Goal: Information Seeking & Learning: Learn about a topic

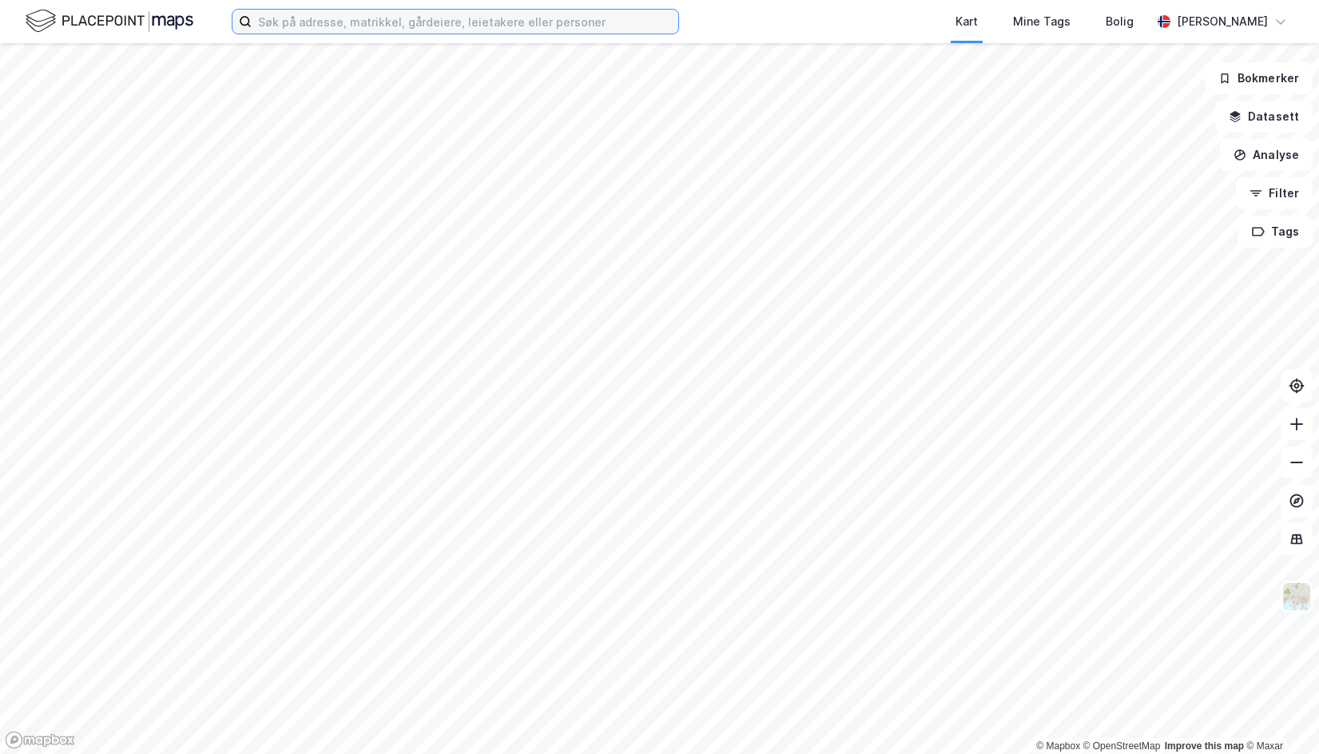
click at [548, 29] on input at bounding box center [465, 22] width 427 height 24
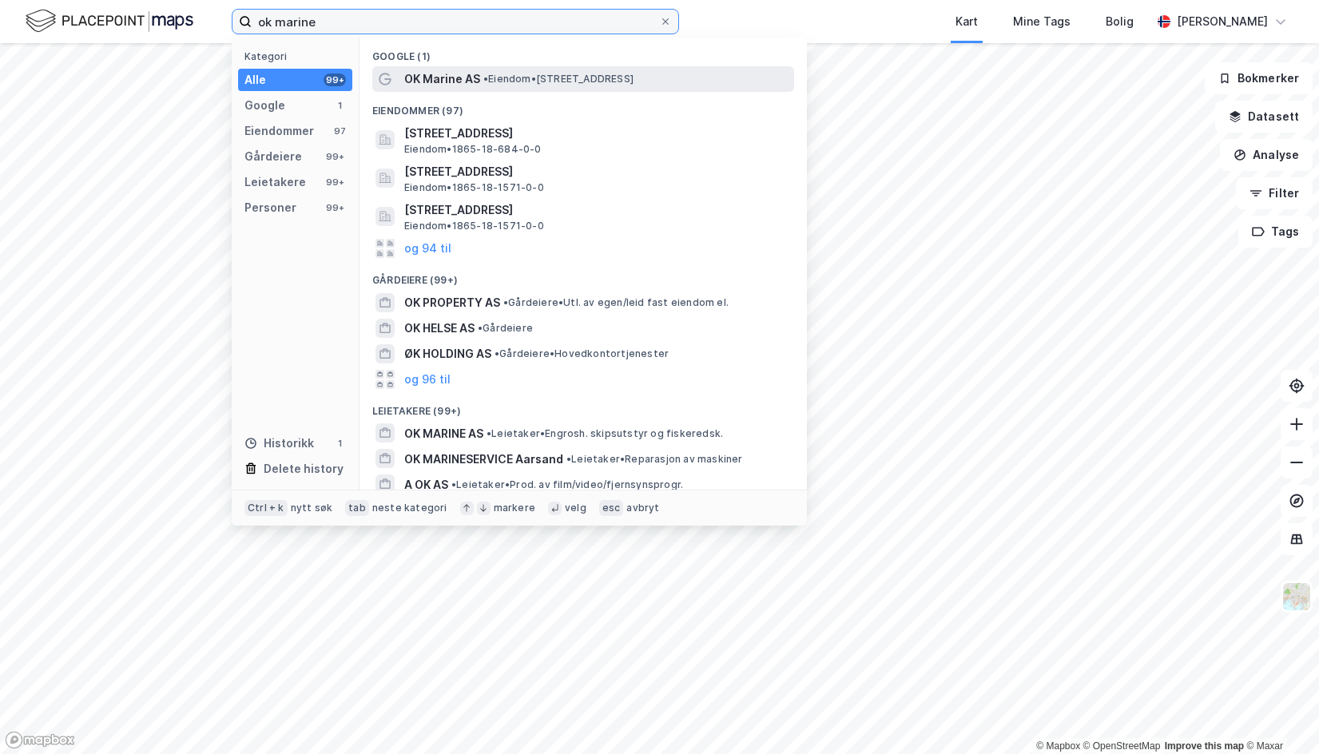
type input "ok marine"
click at [502, 81] on span "• Eiendom • [STREET_ADDRESS]" at bounding box center [558, 79] width 150 height 13
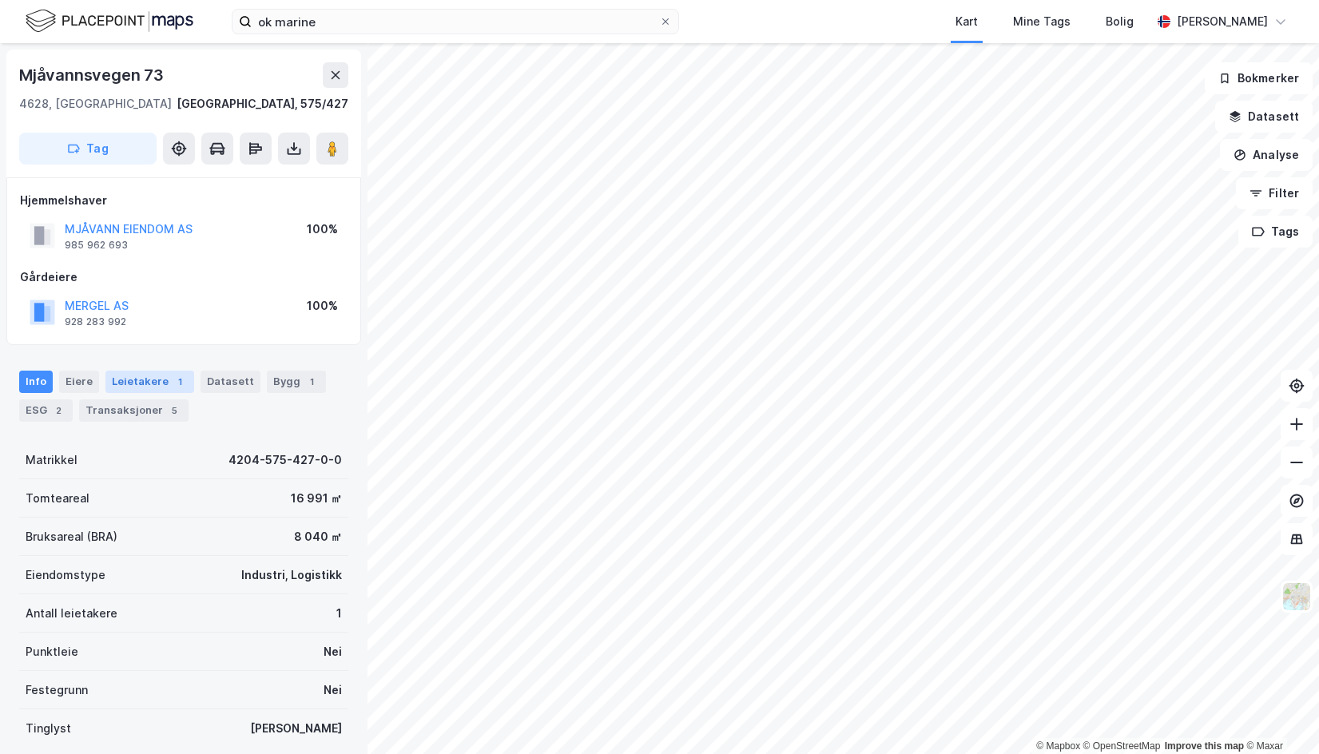
click at [160, 380] on div "Leietakere 1" at bounding box center [149, 382] width 89 height 22
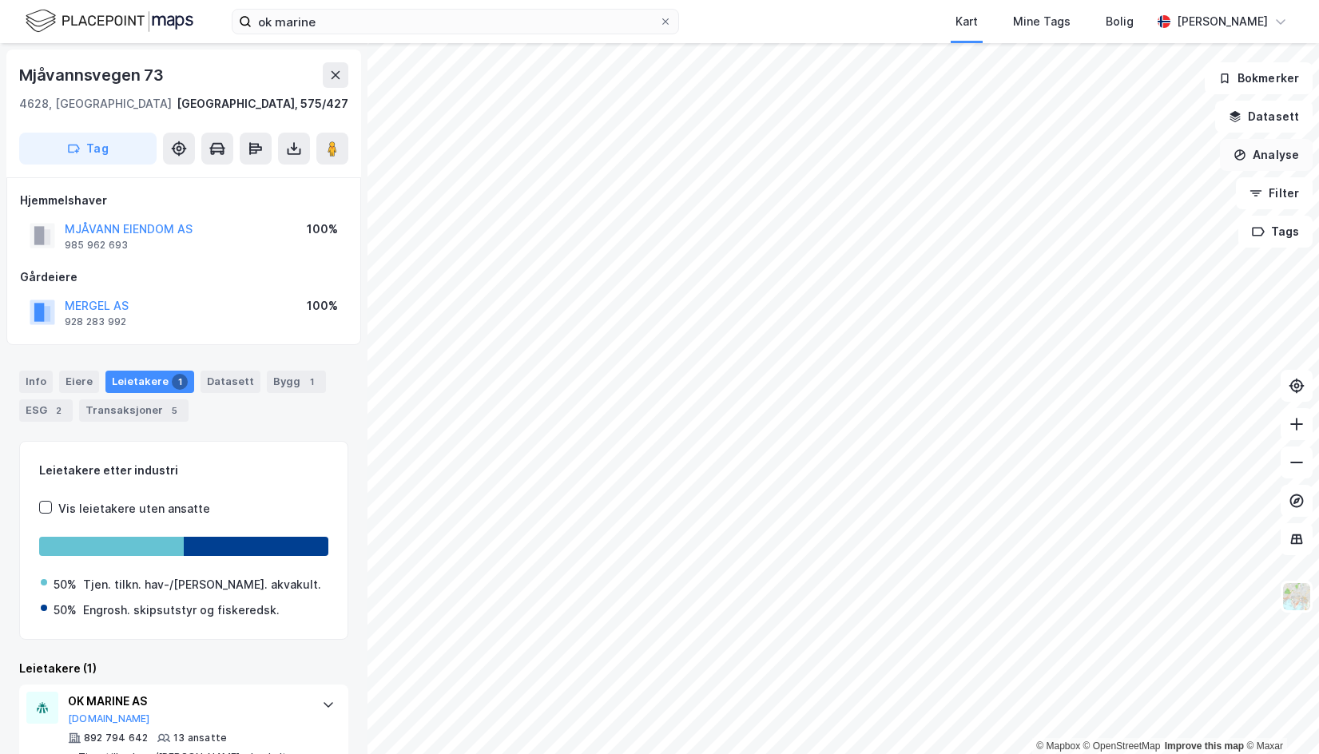
click at [1270, 155] on button "Analyse" at bounding box center [1266, 155] width 93 height 32
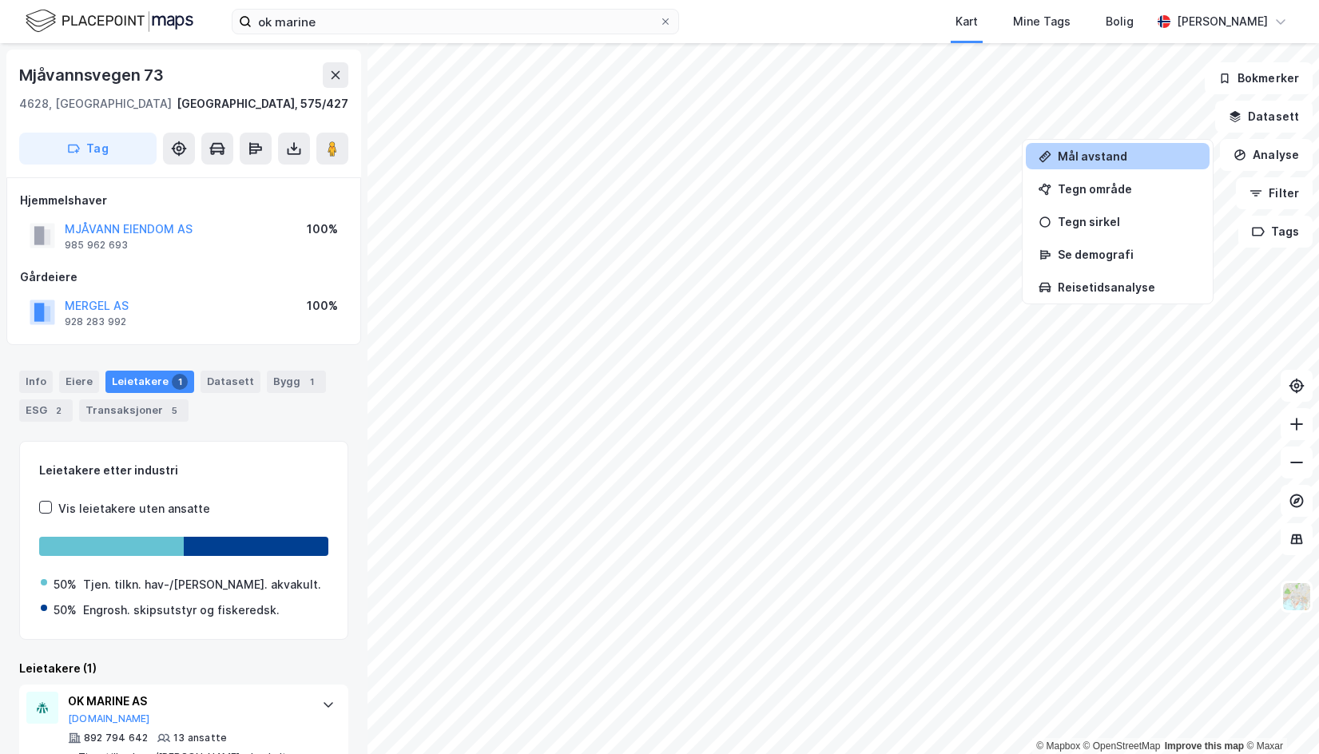
click at [1126, 160] on div "Mål avstand" at bounding box center [1127, 156] width 139 height 14
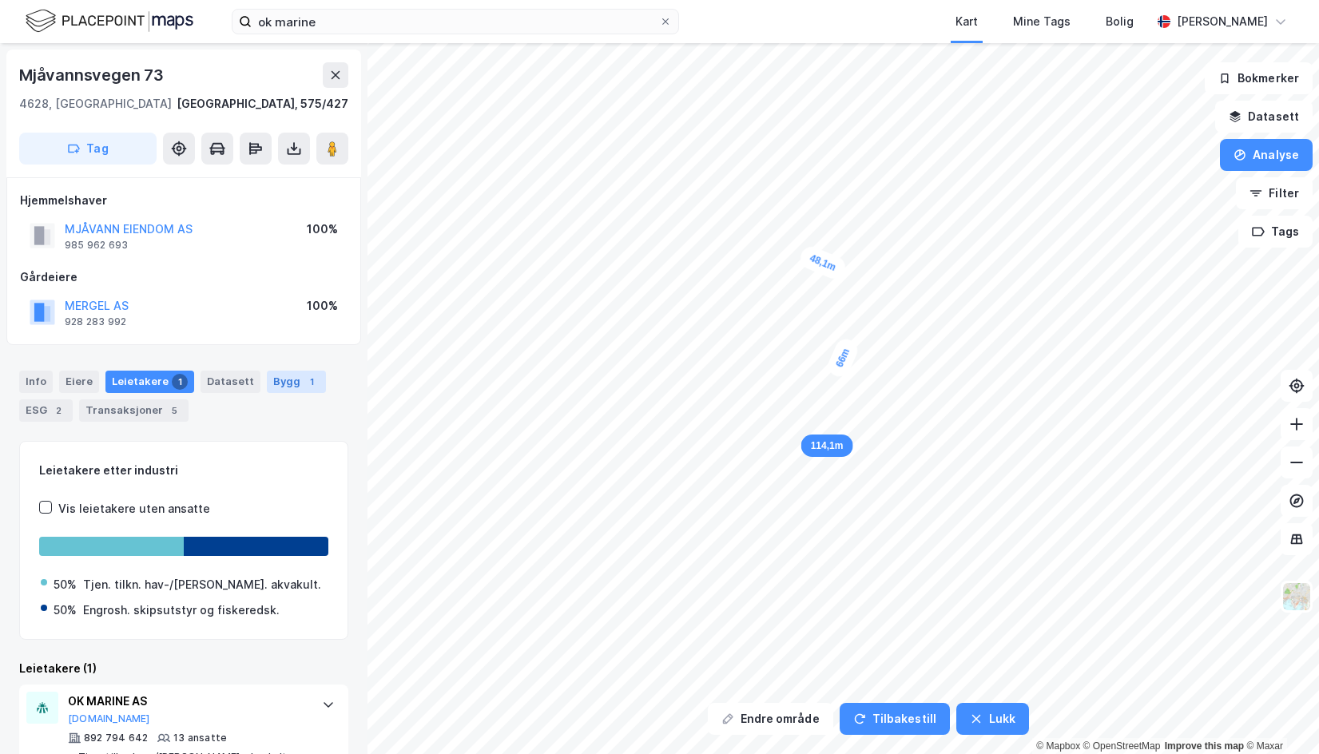
click at [286, 382] on div "Bygg 1" at bounding box center [296, 382] width 59 height 22
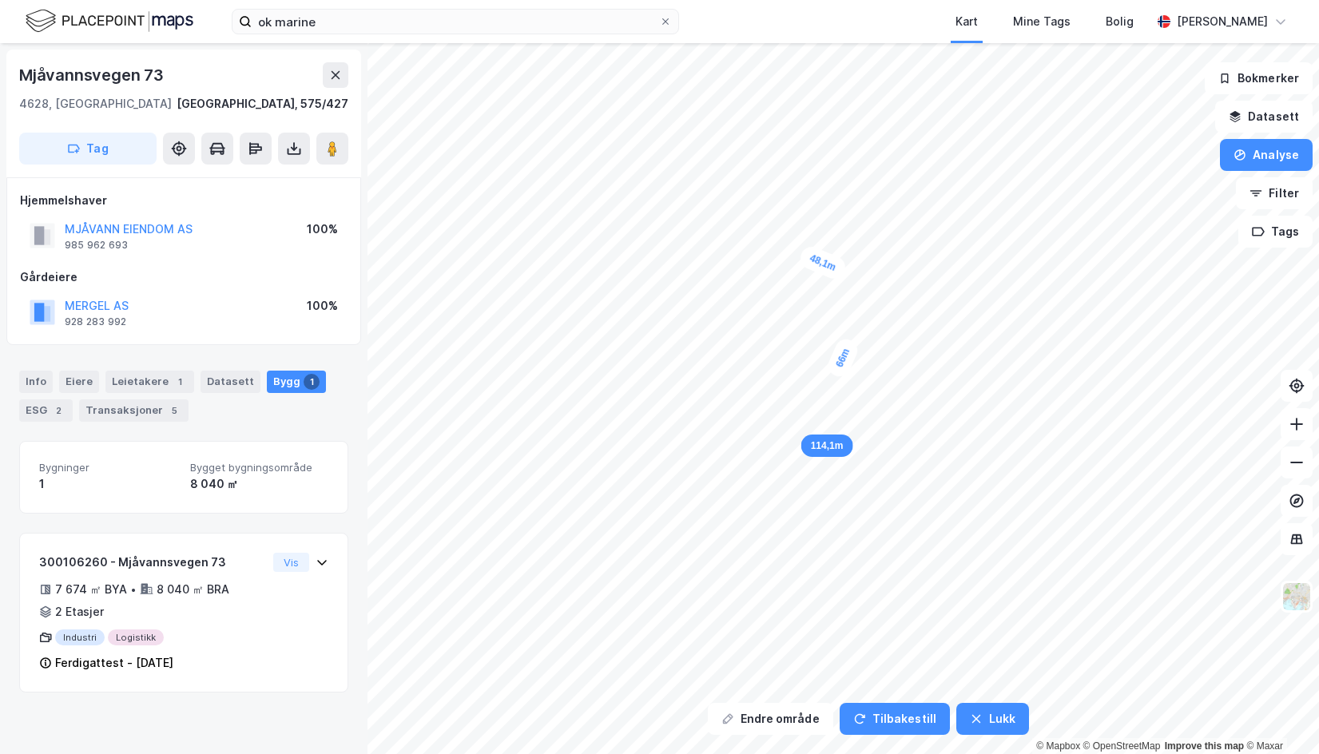
click at [264, 431] on div "Info Eiere Leietakere 1 Datasett Bygg 1 ESG 2 Transaksjoner 5 Bygninger 1 Bygge…" at bounding box center [183, 521] width 329 height 341
click at [212, 423] on div "Info [PERSON_NAME] 1 Datasett Bygg 1 ESG 2 Transaksjoner 5" at bounding box center [183, 389] width 367 height 77
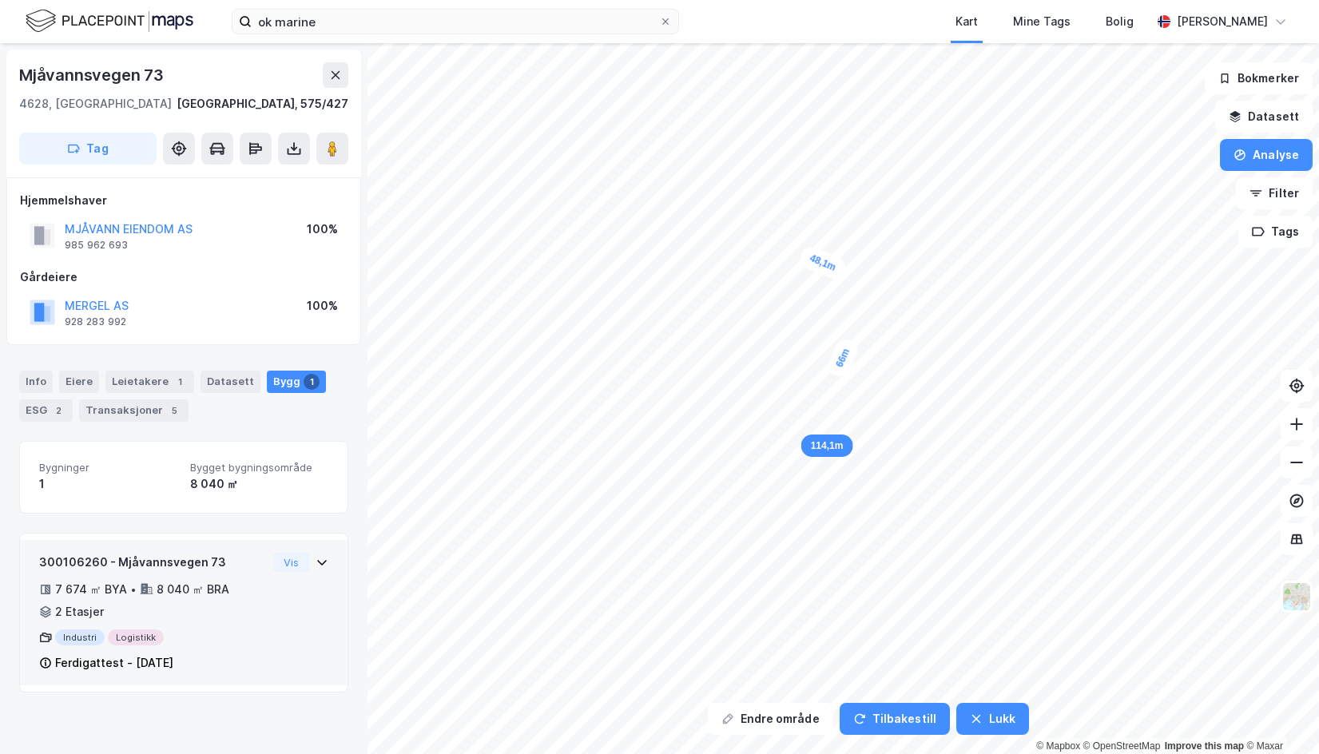
click at [229, 625] on div "300106260 - Mjåvannsvegen 73 7 674 ㎡ BYA • 8 040 ㎡ BRA • 2 Etasjer Industri Log…" at bounding box center [153, 613] width 228 height 120
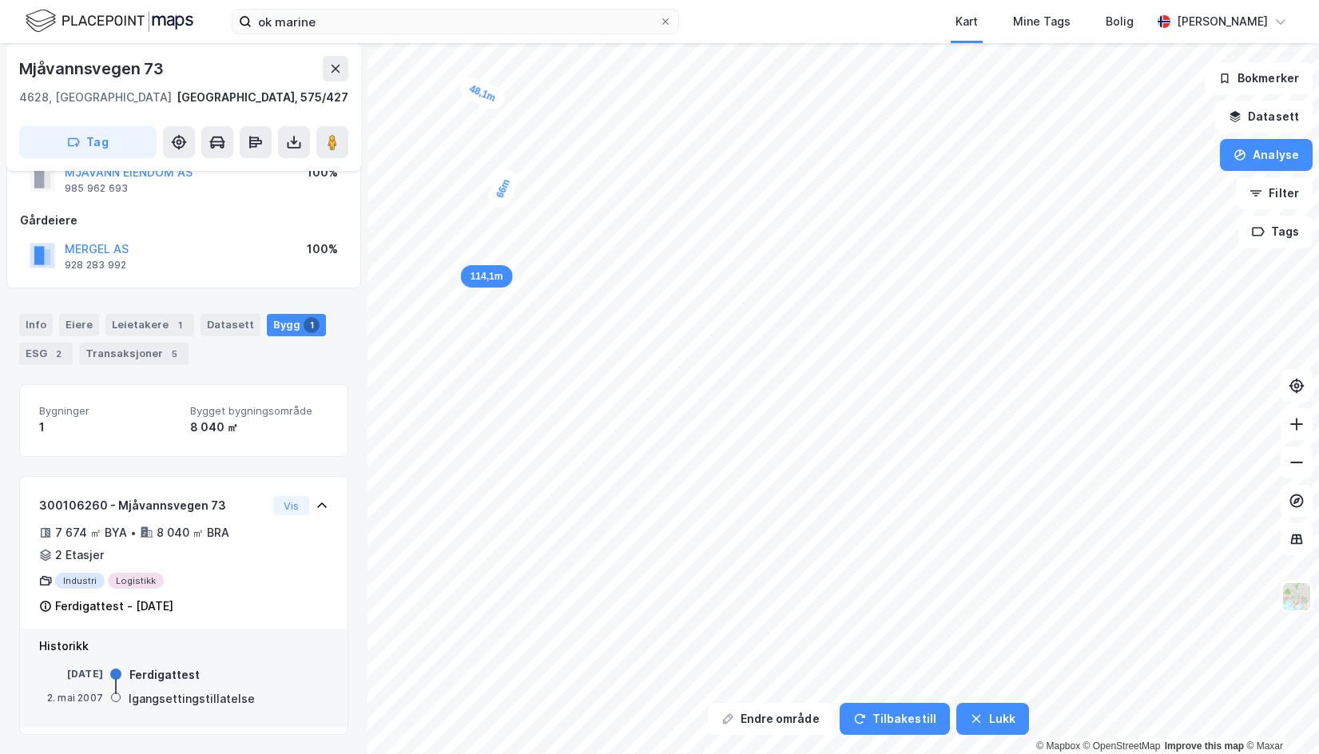
click at [347, 236] on div "Endre område Tilbakestill Lukk 48,1m 66m 114,1m © Mapbox © OpenStreetMap Improv…" at bounding box center [659, 398] width 1319 height 711
click at [292, 364] on div "Info [PERSON_NAME] 1 Datasett Bygg 1 ESG 2 Transaksjoner 5" at bounding box center [183, 339] width 329 height 51
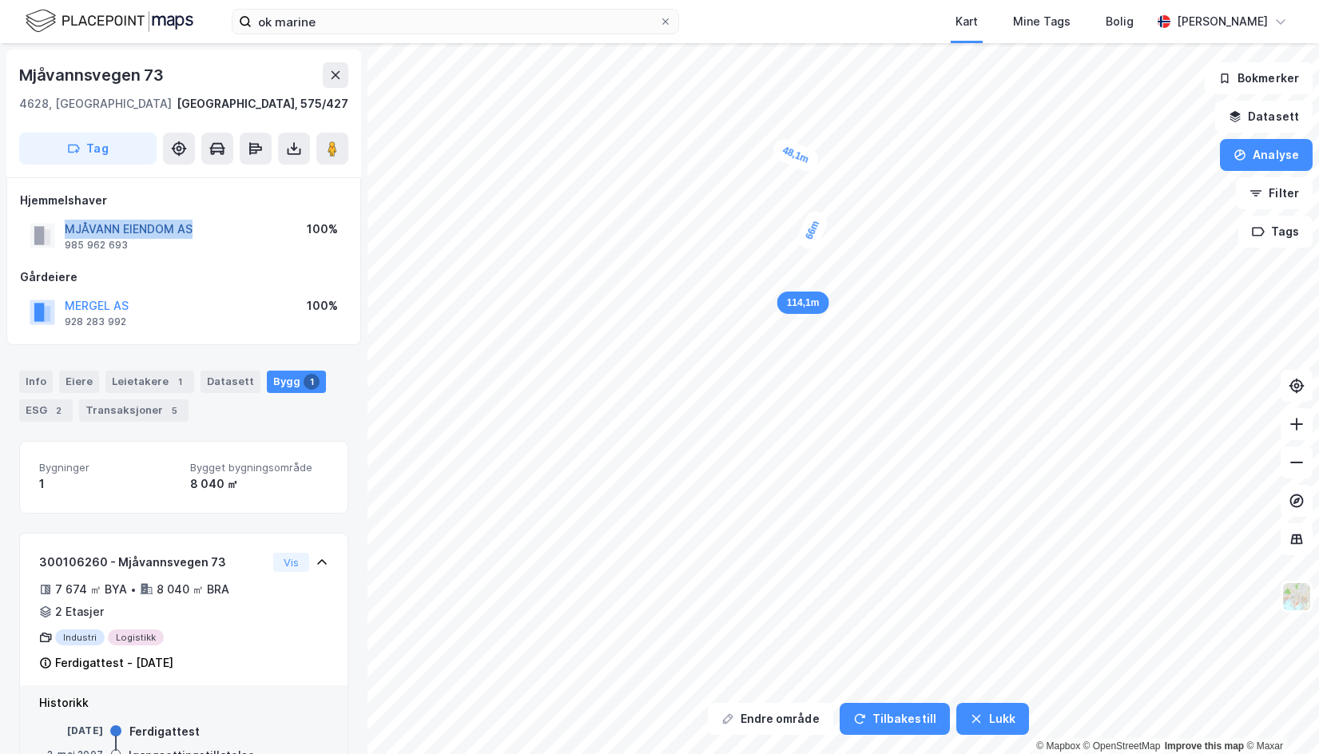
drag, startPoint x: 205, startPoint y: 224, endPoint x: 66, endPoint y: 229, distance: 139.1
click at [66, 229] on div "MJÅVANN EIENDOM AS 985 962 693 100%" at bounding box center [184, 235] width 328 height 38
copy button "MJÅVANN EIENDOM AS"
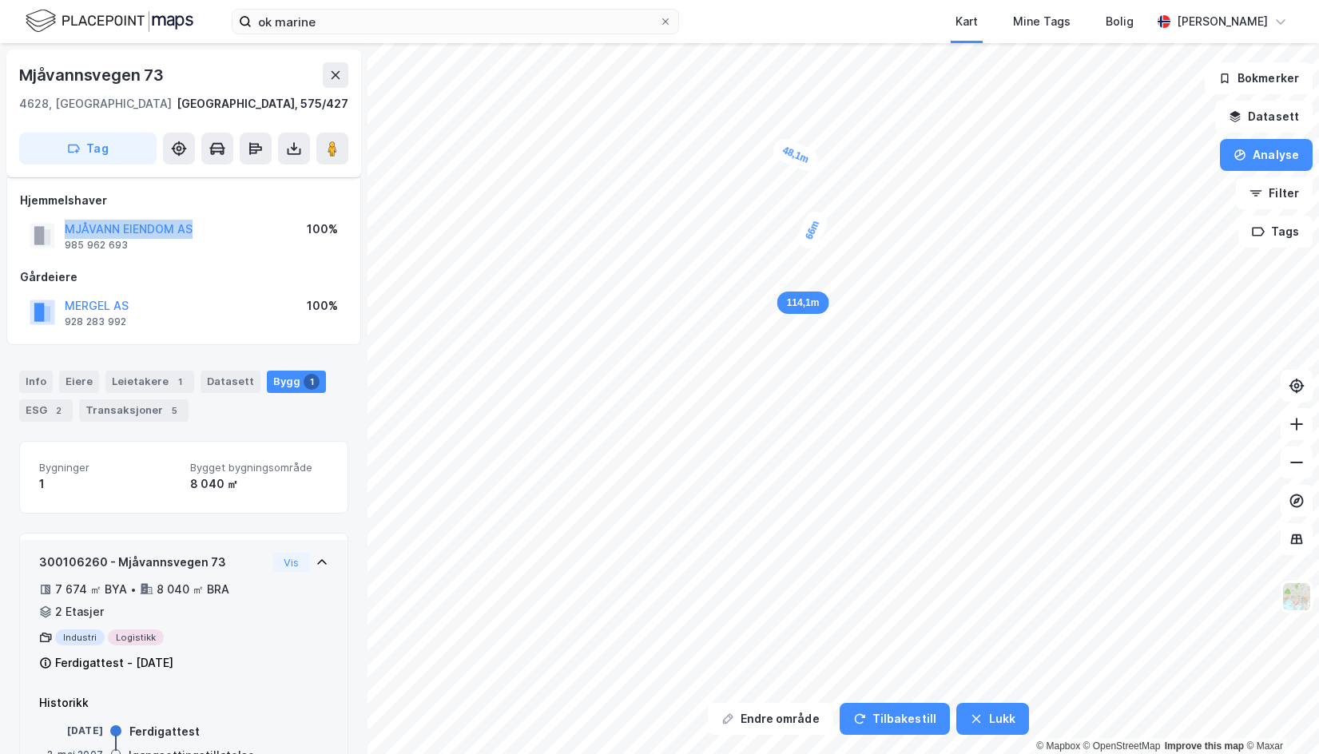
scroll to position [57, 0]
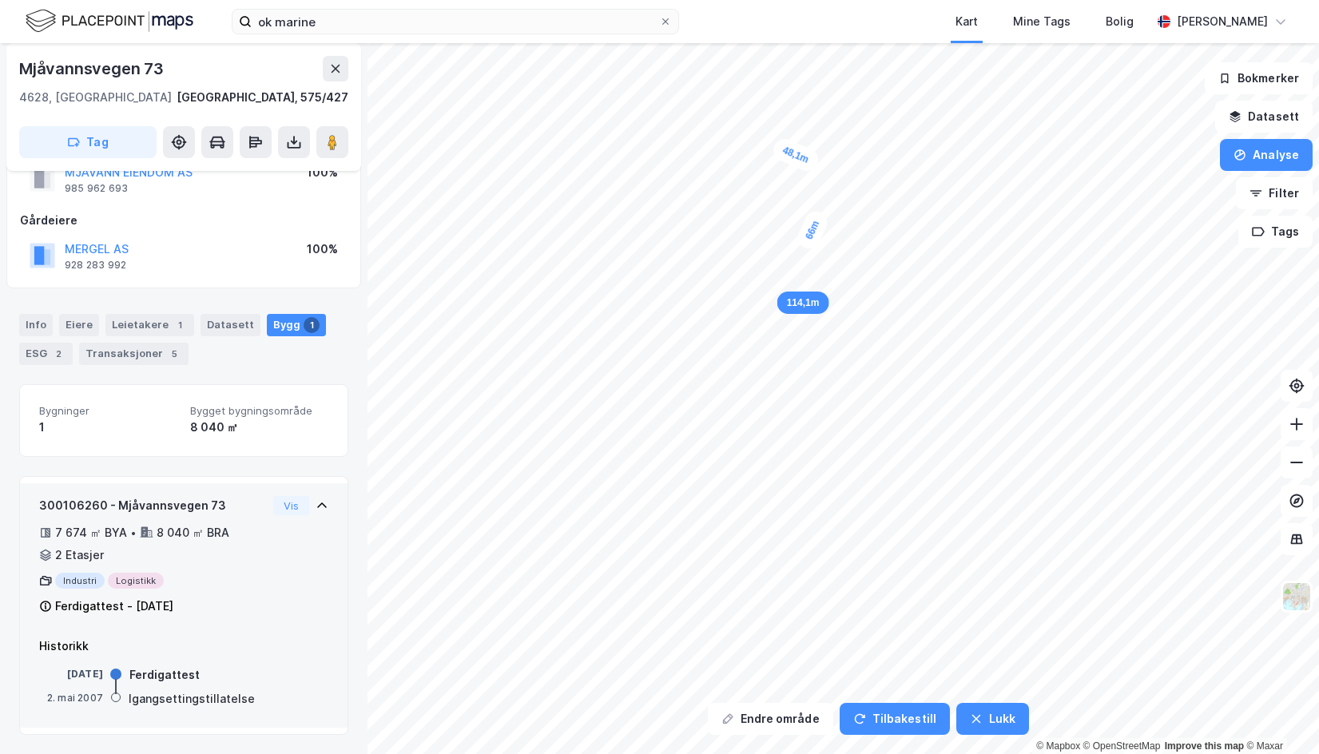
click at [143, 539] on icon at bounding box center [147, 533] width 14 height 14
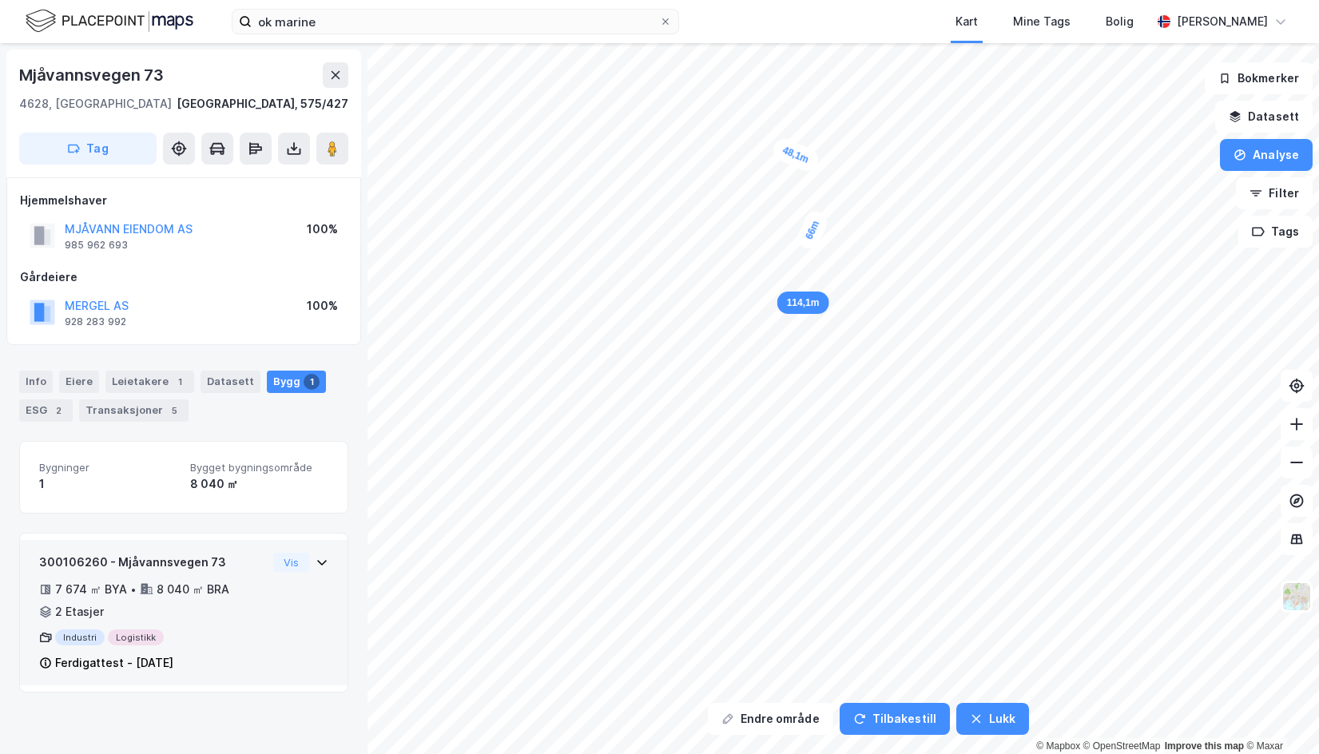
scroll to position [0, 0]
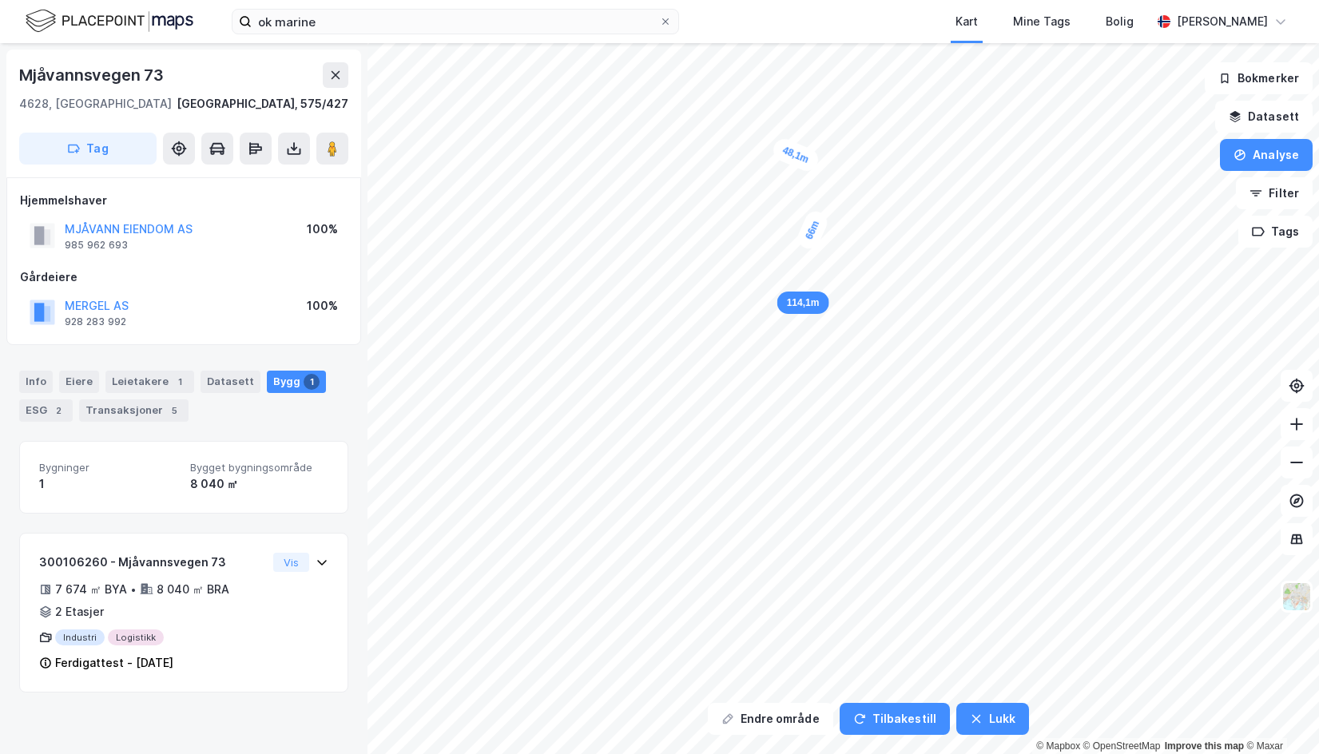
click at [157, 495] on div "Bygninger 1 Bygget bygningsområde 8 040 ㎡" at bounding box center [183, 477] width 329 height 73
click at [183, 525] on div "Bygninger 1 Bygget bygningsområde 8 040 ㎡ 300106260 - Mjåvannsvegen 73 7 674 ㎡ …" at bounding box center [183, 567] width 329 height 252
click at [241, 429] on div "Info Eiere Leietakere 1 Datasett Bygg 1 ESG 2 Transaksjoner 5 Bygninger 1 Bygge…" at bounding box center [183, 521] width 329 height 341
click at [1268, 157] on button "Analyse" at bounding box center [1266, 155] width 93 height 32
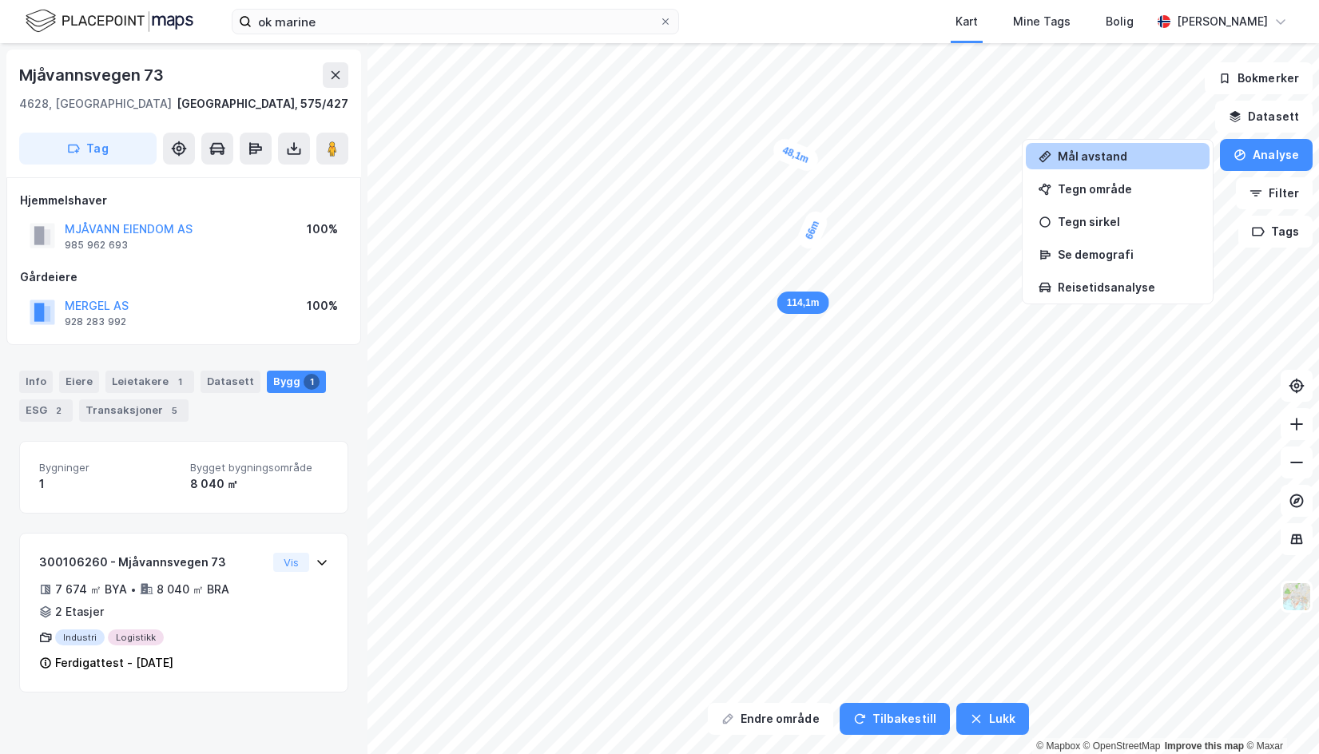
click at [1158, 161] on div "Mål avstand" at bounding box center [1127, 156] width 139 height 14
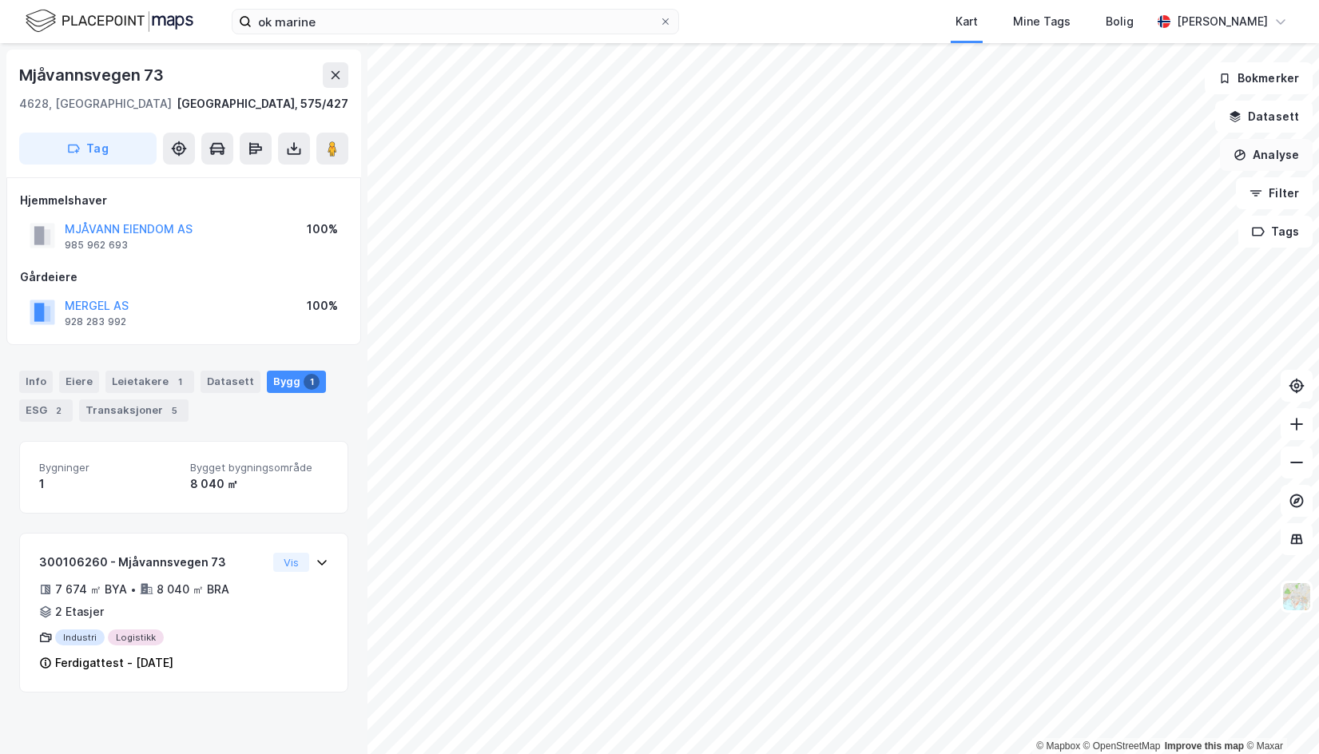
click at [1266, 161] on button "Analyse" at bounding box center [1266, 155] width 93 height 32
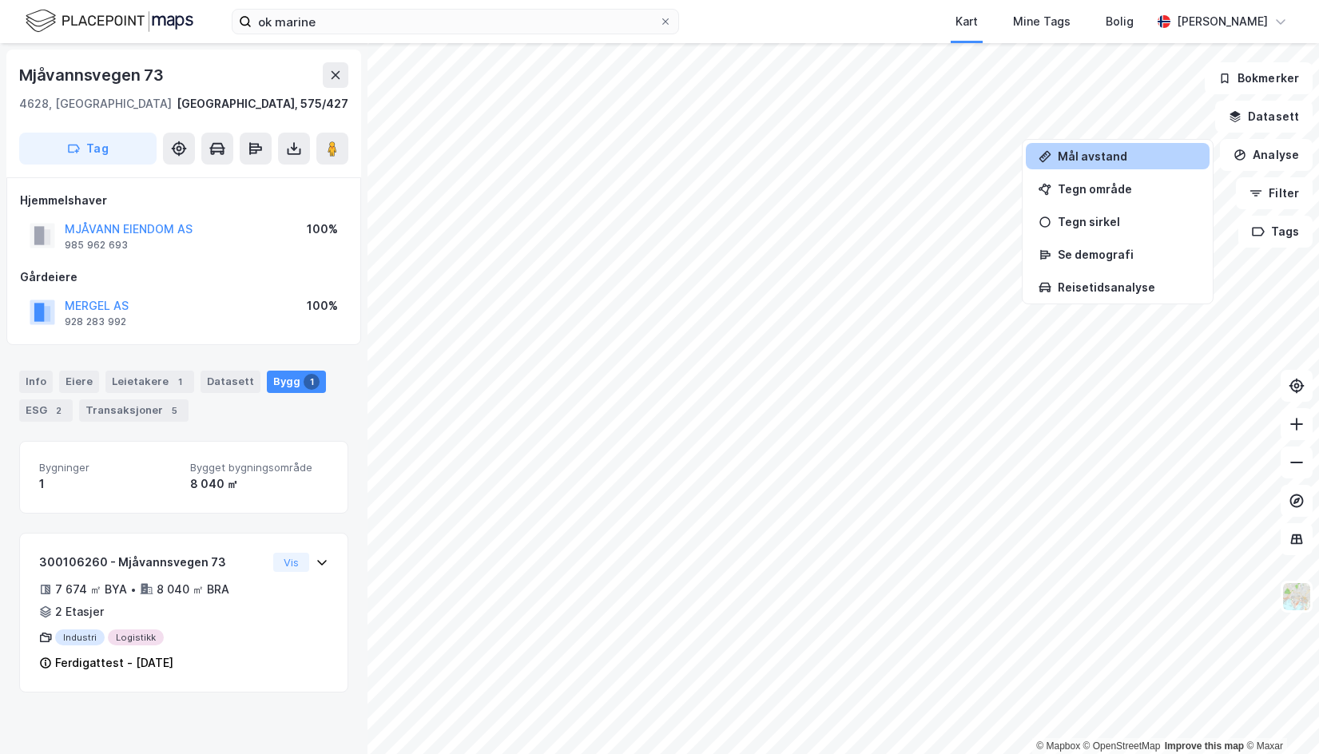
click at [1156, 160] on div "Mål avstand" at bounding box center [1127, 156] width 139 height 14
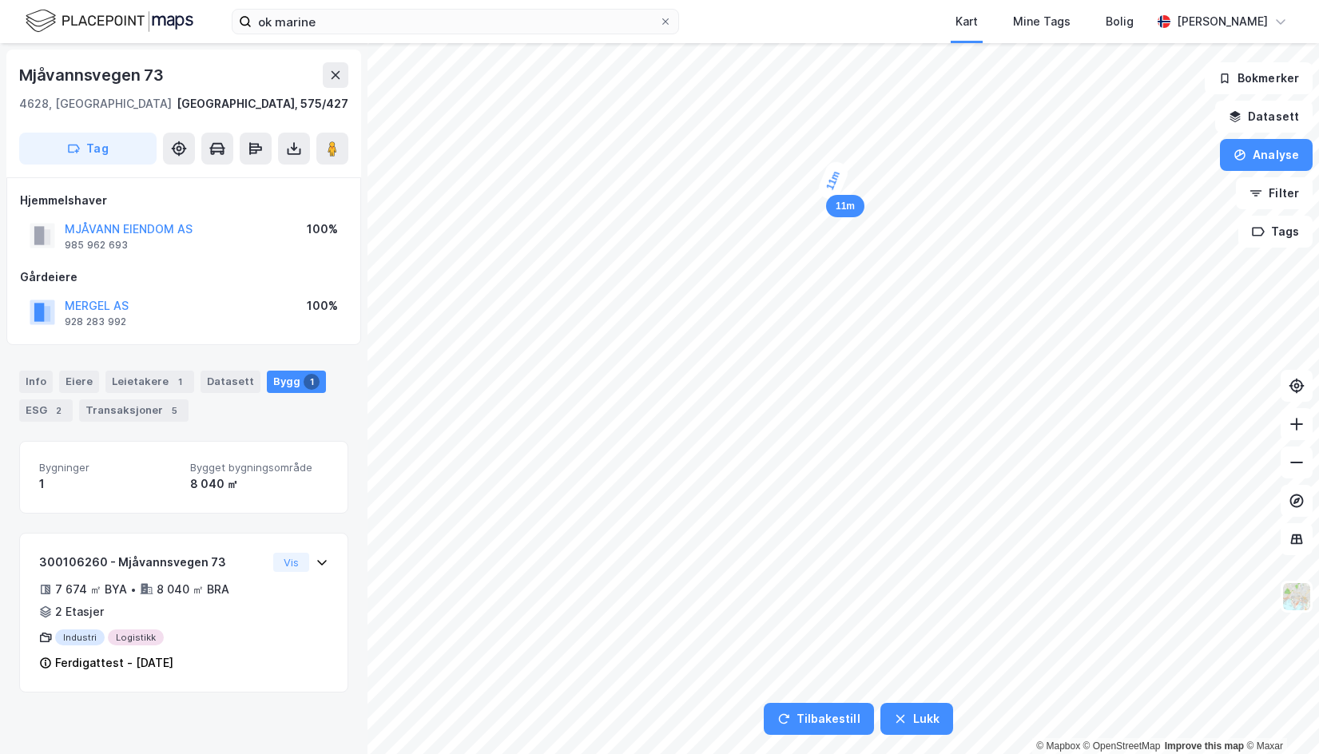
click at [829, 191] on div "11m" at bounding box center [833, 180] width 35 height 44
click at [829, 191] on div "11,4m" at bounding box center [833, 181] width 38 height 51
click at [219, 413] on div "Info [PERSON_NAME] 1 Datasett Bygg 1 ESG 2 Transaksjoner 5" at bounding box center [183, 396] width 329 height 51
